Goal: Download file/media

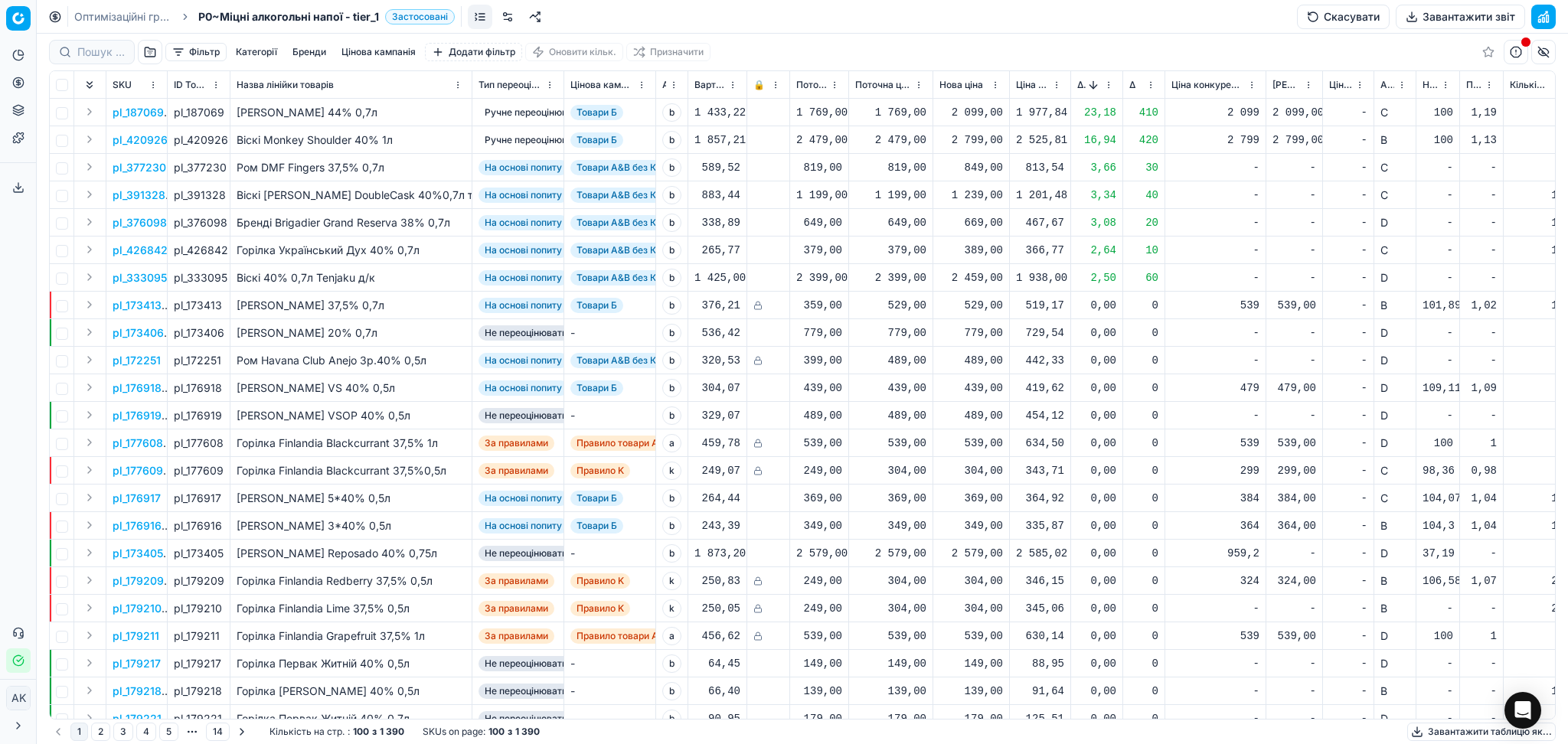
click at [1441, 18] on button "Завантажити звіт" at bounding box center [1460, 16] width 130 height 25
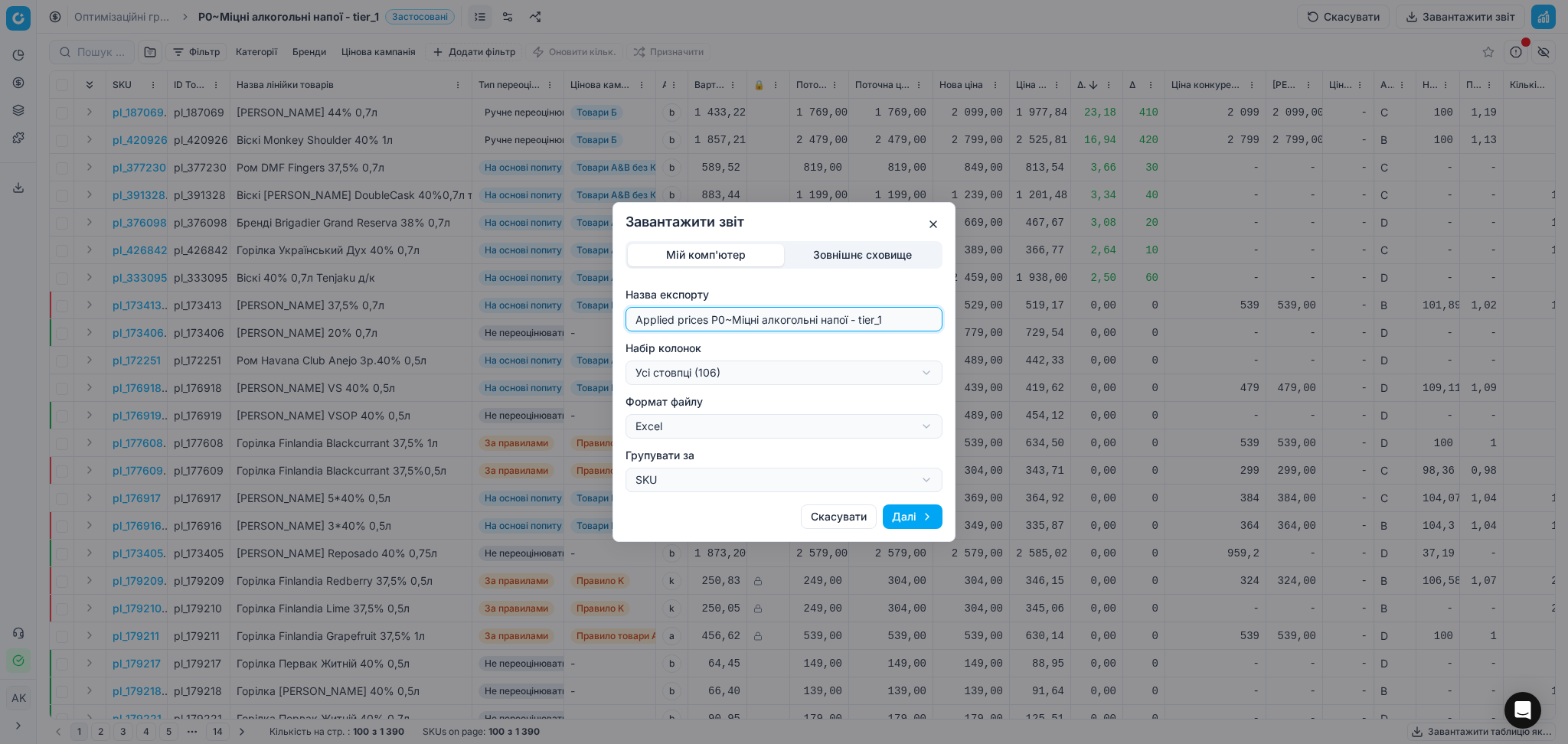
drag, startPoint x: 726, startPoint y: 320, endPoint x: 483, endPoint y: 320, distance: 243.0
click at [500, 320] on div "Завантажити звіт Мій комп'ютер Зовнішнє сховище Назва експорту Applied prices P…" at bounding box center [784, 372] width 1568 height 744
type input "20250811~Міцні алкогольні напої - tier_1"
click at [742, 372] on div "Завантажити звіт Мій комп'ютер Зовнішнє сховище Назва експорту 20250811~Міцні а…" at bounding box center [784, 372] width 1568 height 744
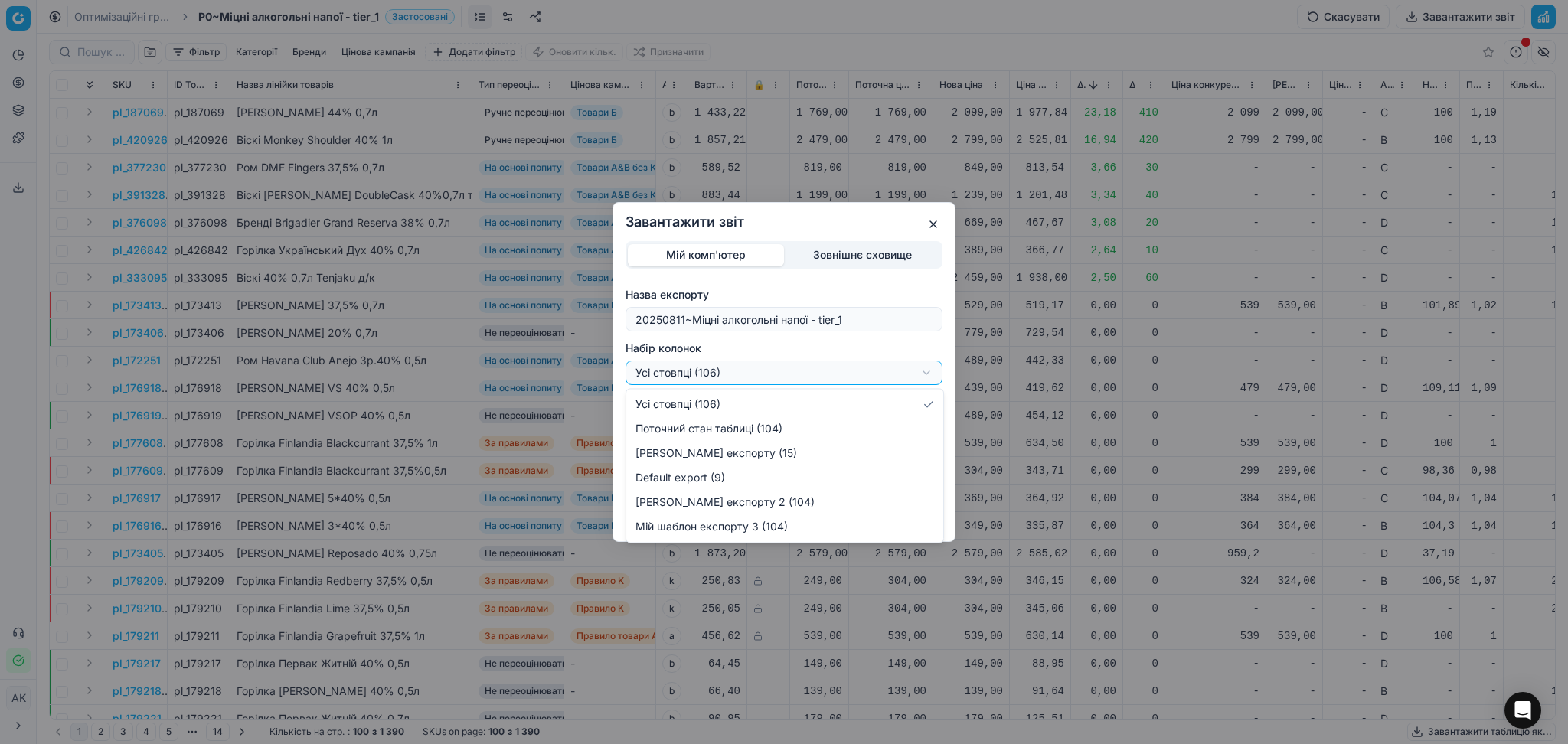
select select "custom"
drag, startPoint x: 763, startPoint y: 450, endPoint x: 785, endPoint y: 455, distance: 22.6
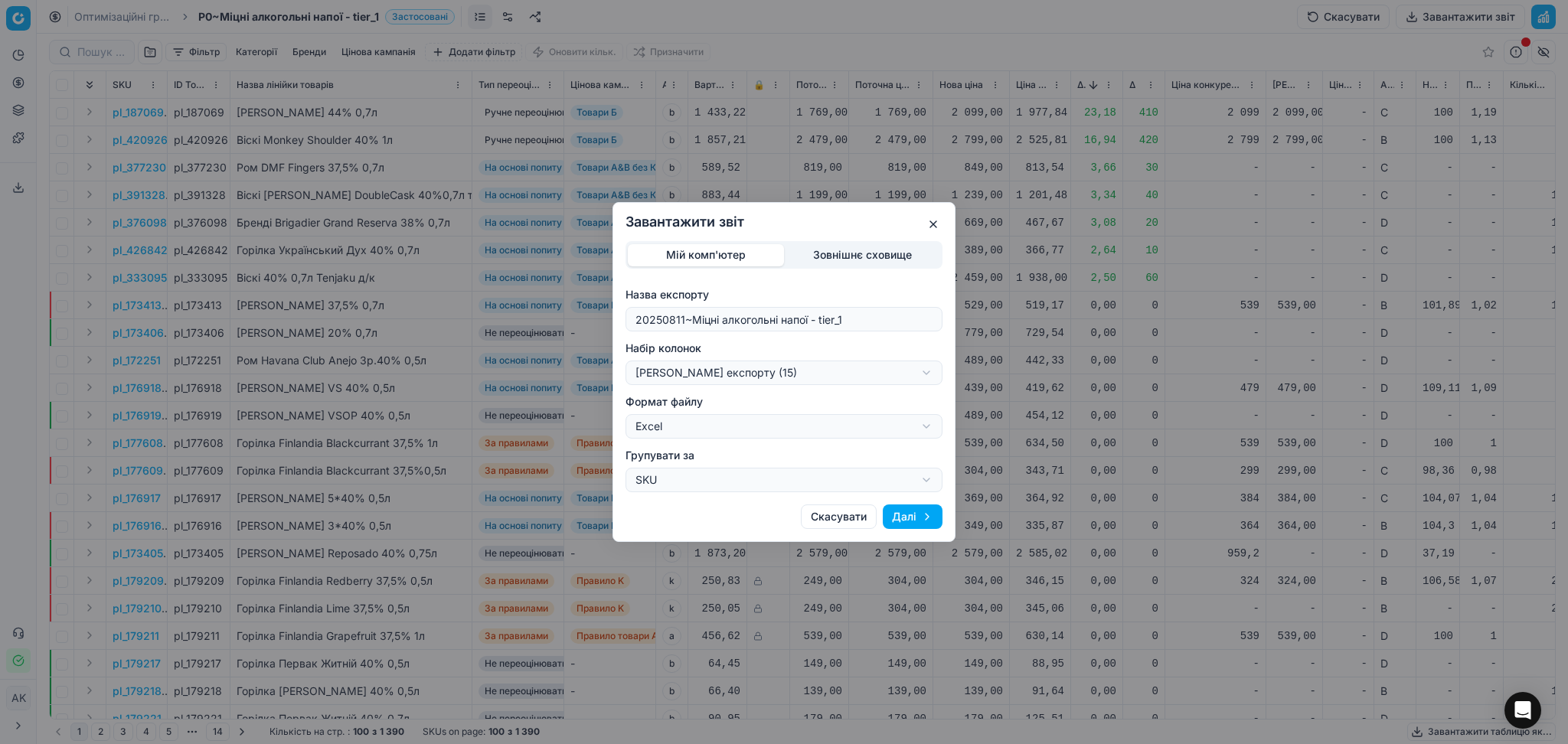
click at [901, 509] on button "Далі" at bounding box center [912, 516] width 59 height 25
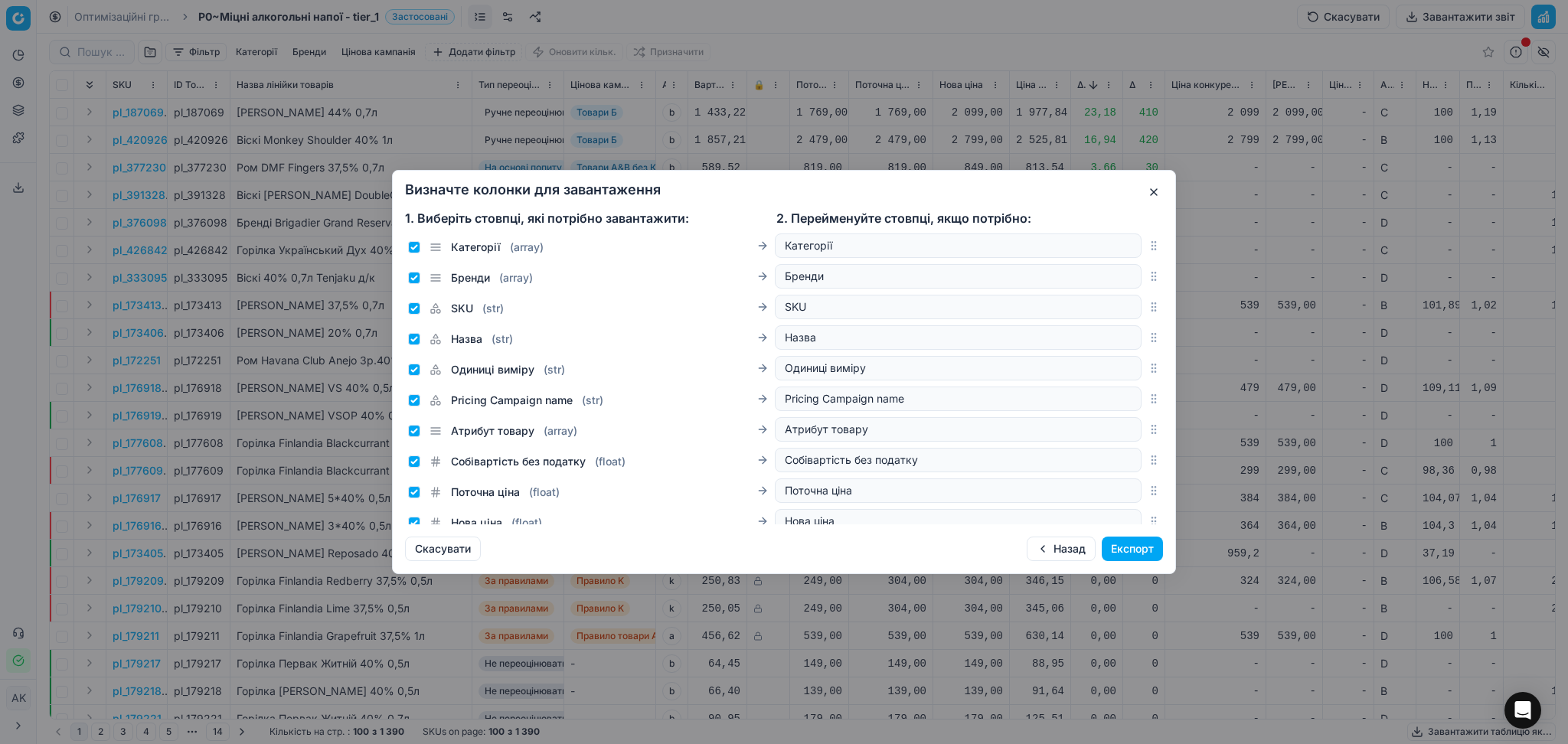
click at [1114, 544] on button "Експорт" at bounding box center [1132, 548] width 61 height 25
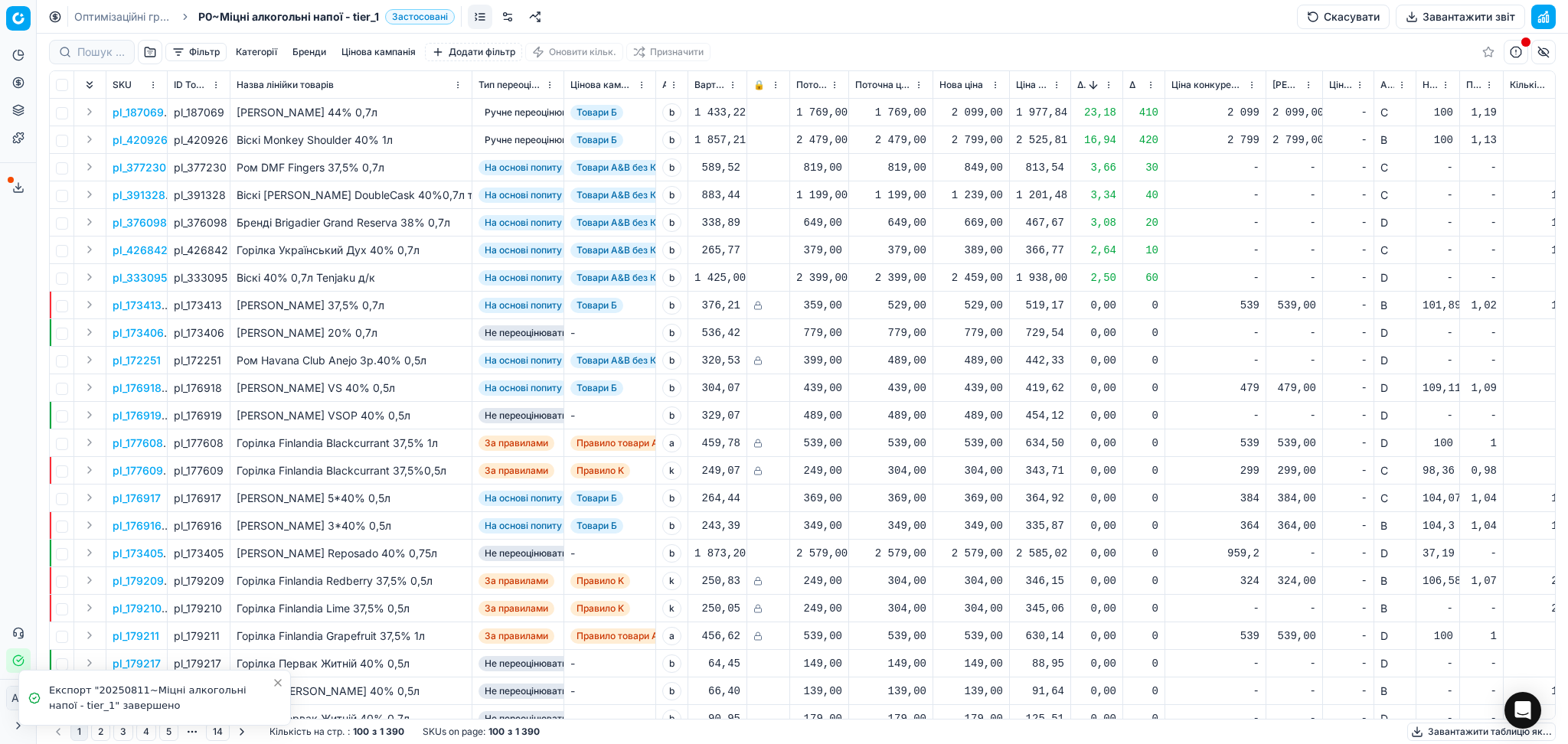
click at [15, 184] on icon at bounding box center [17, 187] width 12 height 12
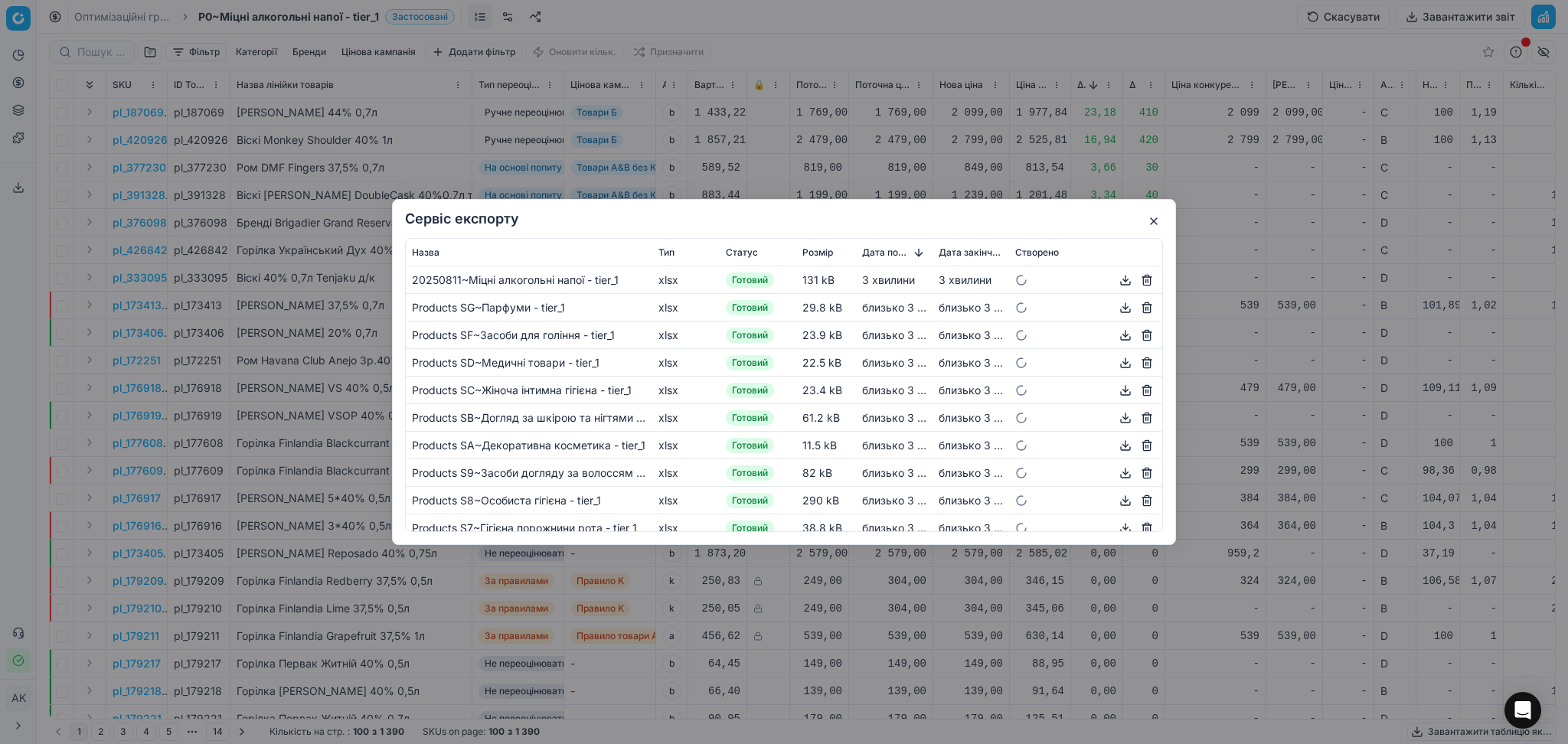
click at [1116, 279] on button "button" at bounding box center [1126, 280] width 18 height 18
